Goal: Task Accomplishment & Management: Use online tool/utility

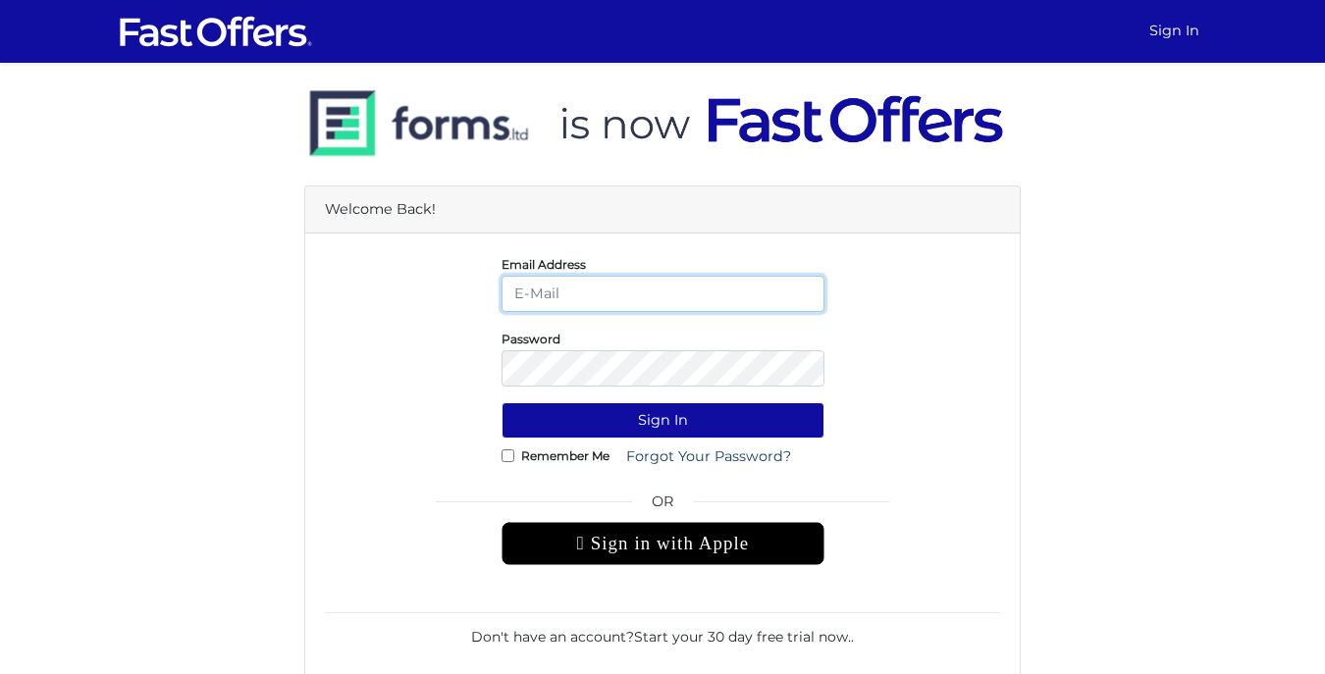
type input "derrick@property.ca"
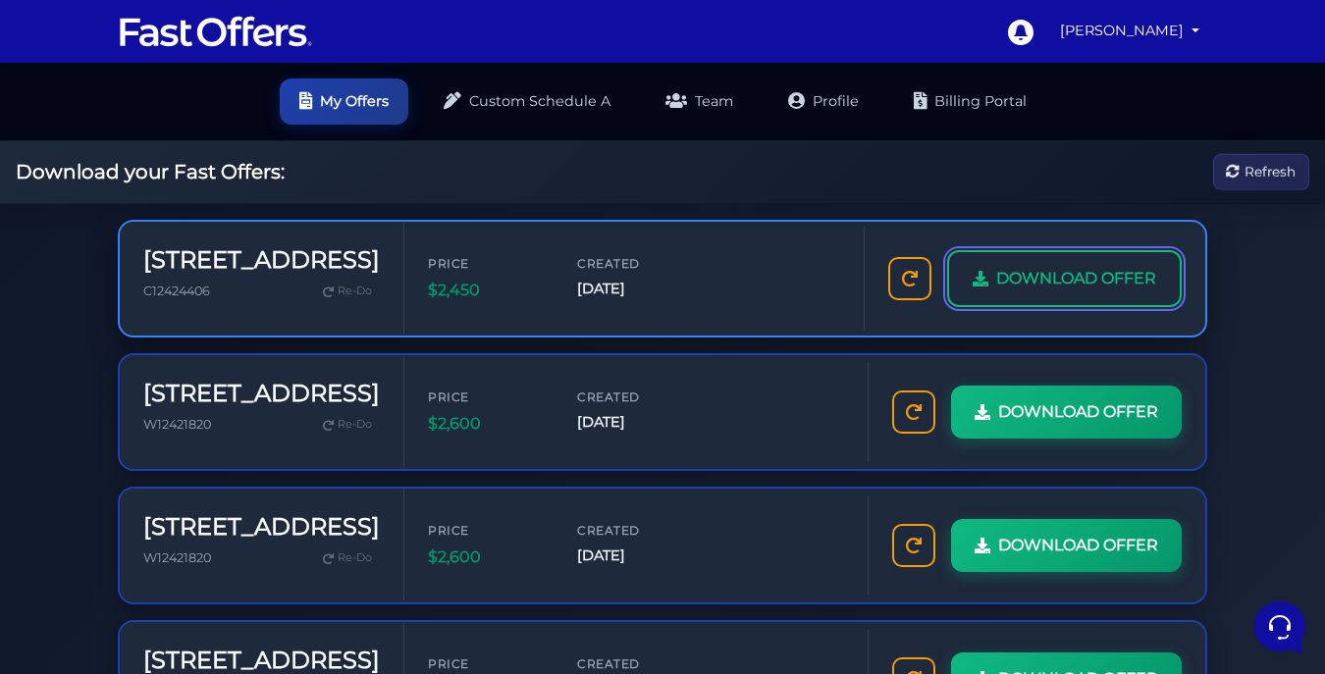
click at [1107, 279] on span "DOWNLOAD OFFER" at bounding box center [1076, 279] width 160 height 26
